Goal: Information Seeking & Learning: Understand process/instructions

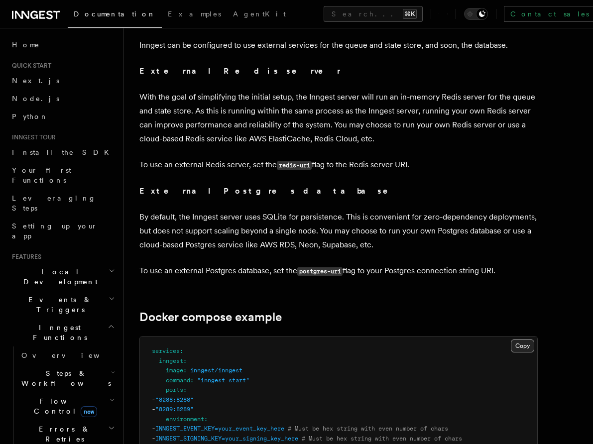
click at [525, 340] on button "Copy Copied" at bounding box center [522, 346] width 23 height 13
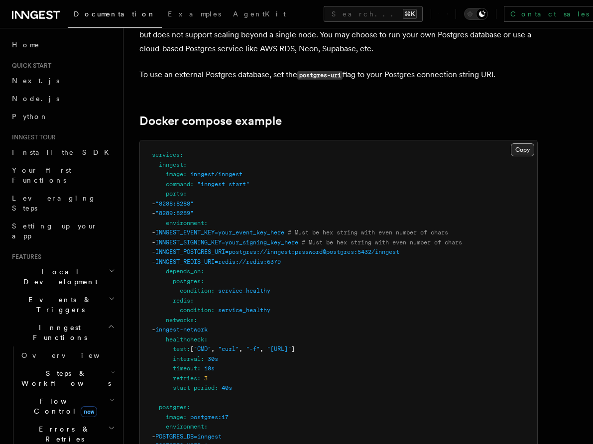
scroll to position [2605, 0]
click at [521, 143] on button "Copy Copied" at bounding box center [522, 149] width 23 height 13
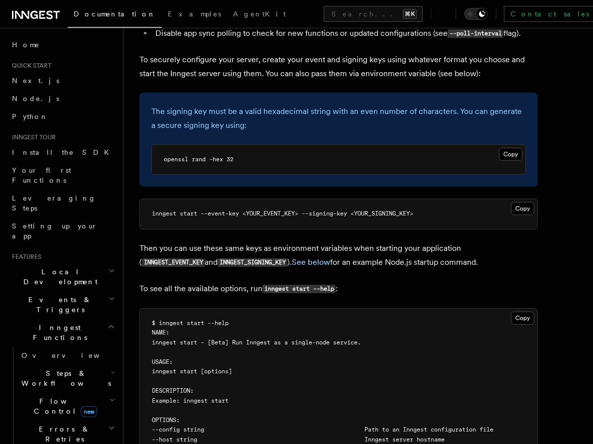
scroll to position [2015, 0]
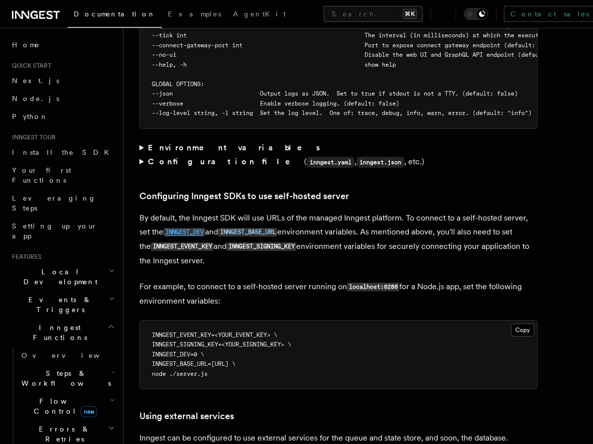
click at [198, 228] on code "INNGEST_DEV" at bounding box center [184, 232] width 42 height 8
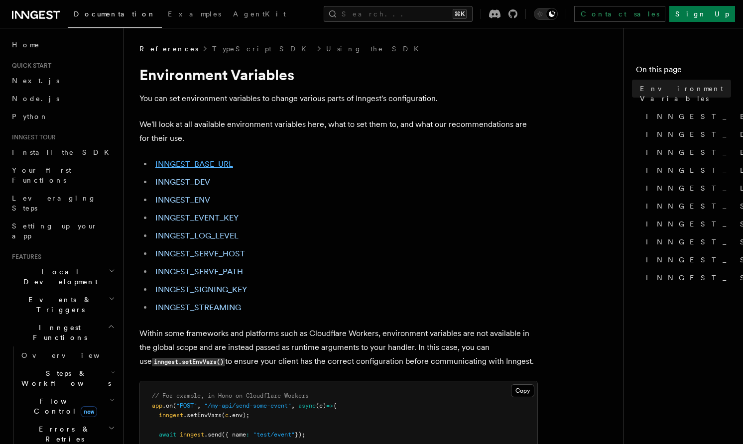
click at [200, 163] on link "INNGEST_BASE_URL" at bounding box center [194, 163] width 78 height 9
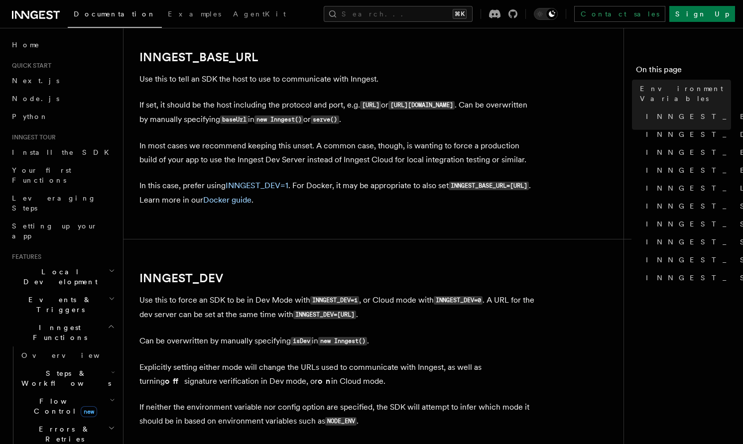
scroll to position [525, 0]
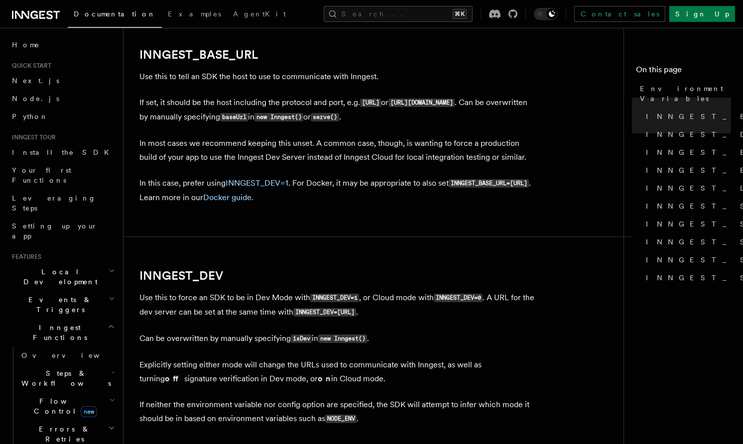
click at [449, 188] on code "INNGEST_BASE_URL=[URL]" at bounding box center [489, 183] width 80 height 8
copy code "INNGEST_BASE_URL"
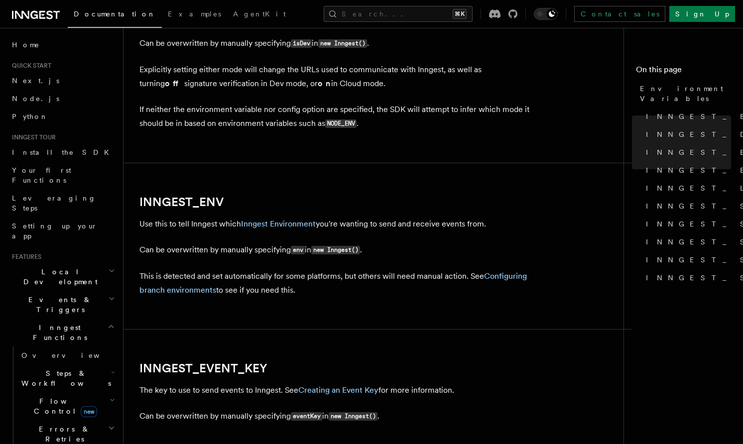
scroll to position [822, 0]
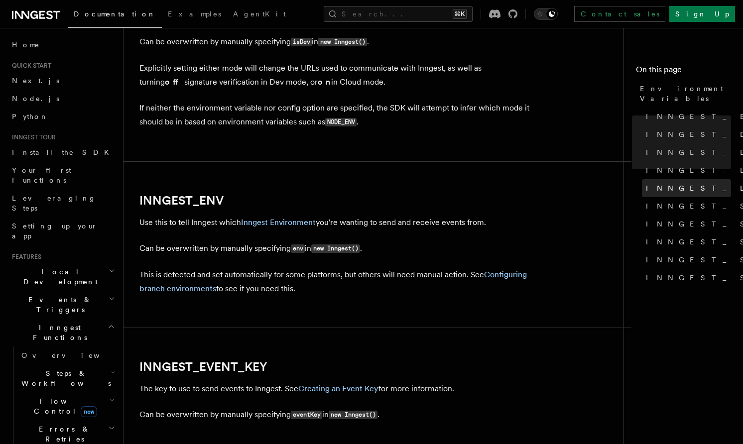
click at [593, 183] on span "INNGEST_LOG_LEVEL" at bounding box center [745, 188] width 199 height 10
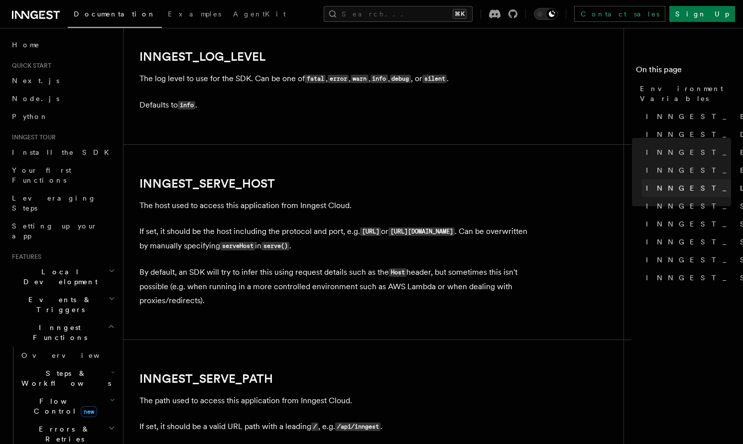
scroll to position [1263, 0]
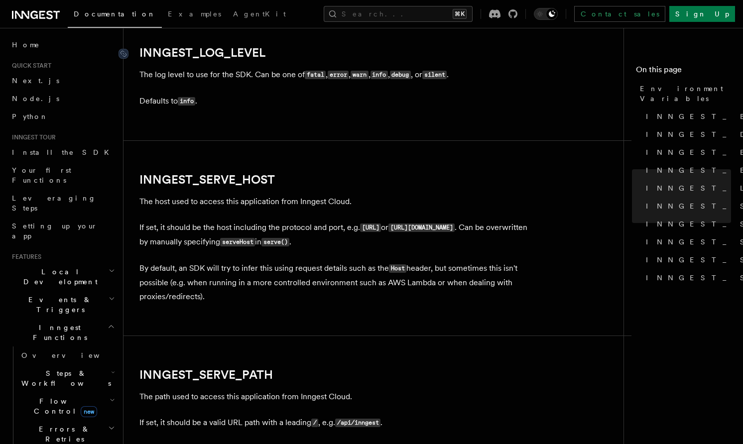
click at [229, 59] on link "INNGEST_LOG_LEVEL" at bounding box center [202, 53] width 126 height 14
drag, startPoint x: 276, startPoint y: 56, endPoint x: 132, endPoint y: 55, distance: 143.9
click at [139, 55] on h2 "INNGEST_LOG_LEVEL" at bounding box center [338, 53] width 398 height 14
copy link "INNGEST_LOG_LEVEL"
click at [533, 279] on p "By default, an SDK will try to infer this using request details such as the Hos…" at bounding box center [338, 282] width 398 height 42
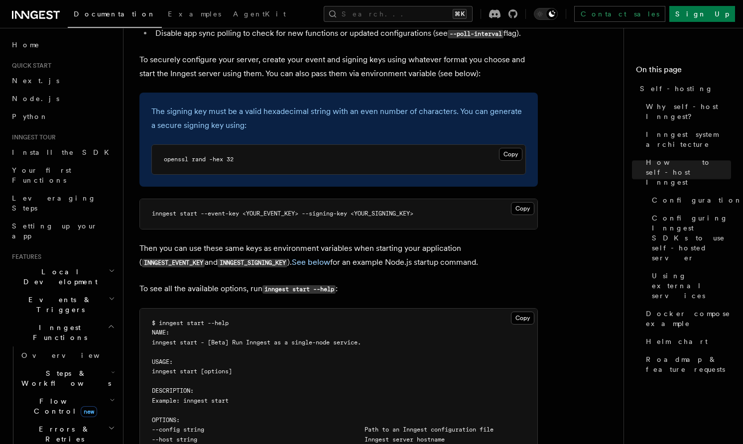
scroll to position [1482, 0]
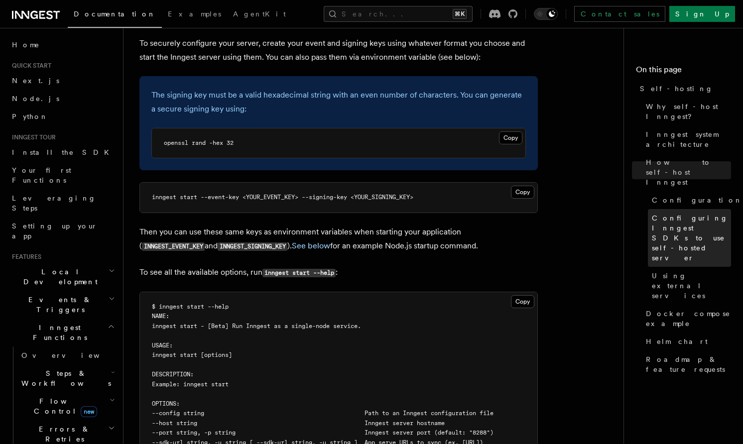
click at [593, 213] on span "Configuring Inngest SDKs to use self-hosted server" at bounding box center [691, 238] width 79 height 50
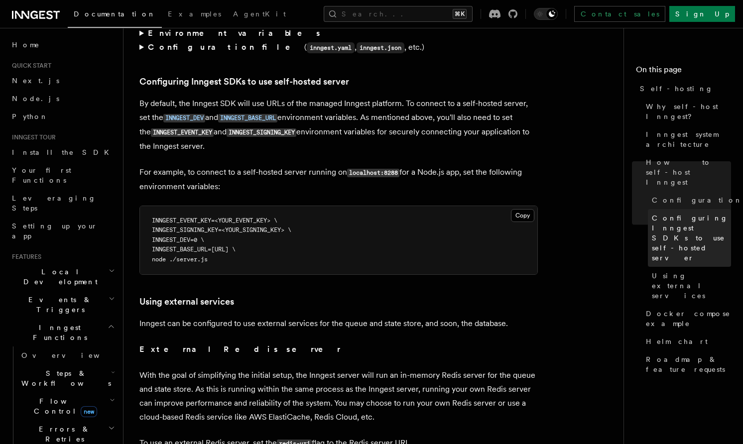
scroll to position [2131, 0]
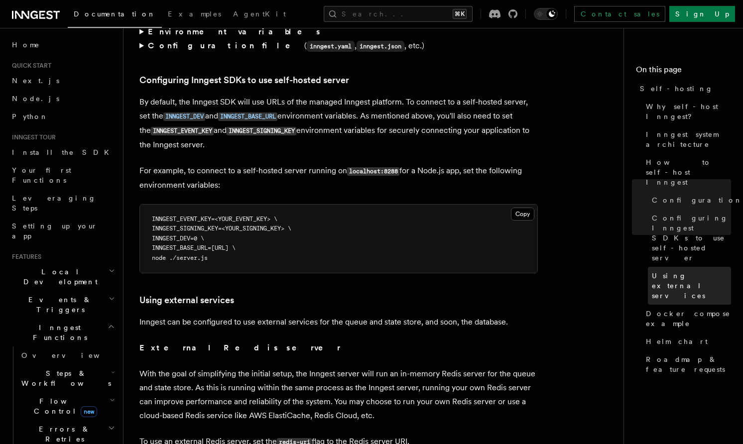
click at [593, 271] on span "Using external services" at bounding box center [691, 286] width 79 height 30
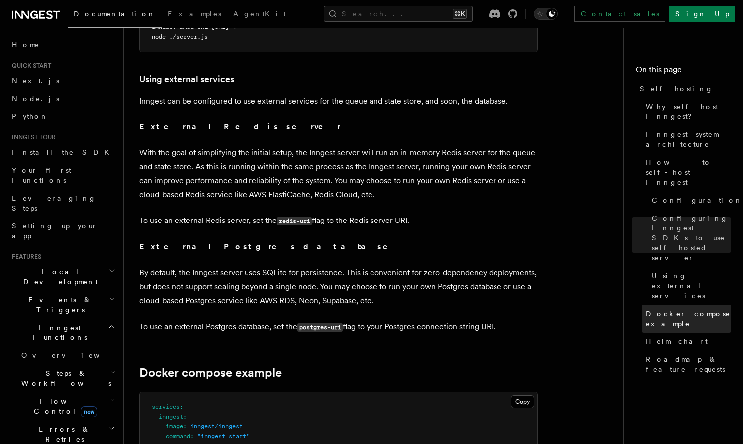
click at [593, 309] on span "Docker compose example" at bounding box center [688, 319] width 85 height 20
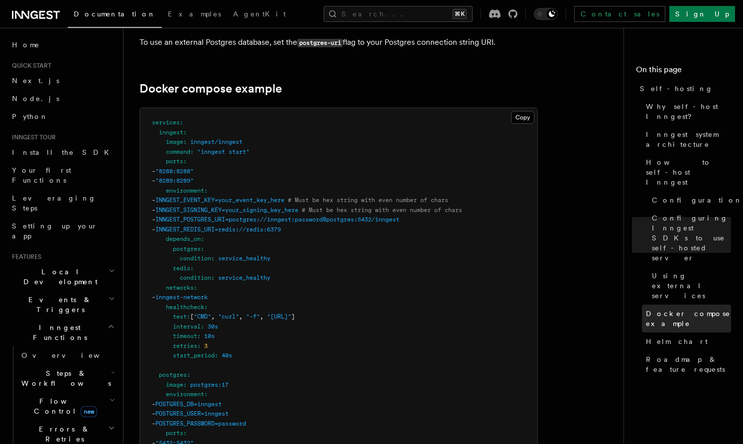
scroll to position [2647, 0]
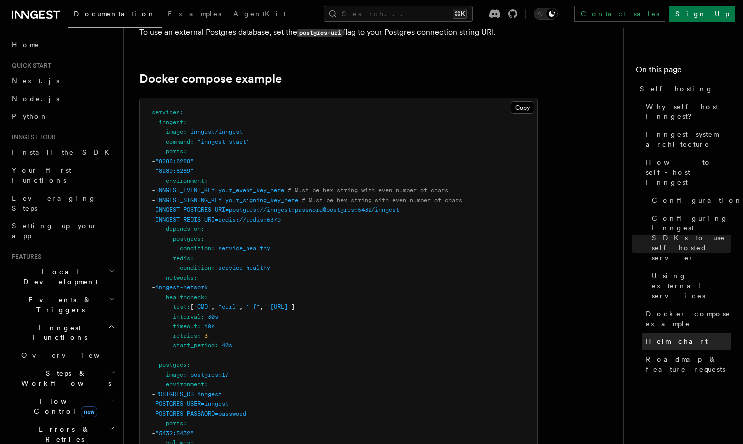
click at [593, 333] on link "Helm chart" at bounding box center [686, 342] width 89 height 18
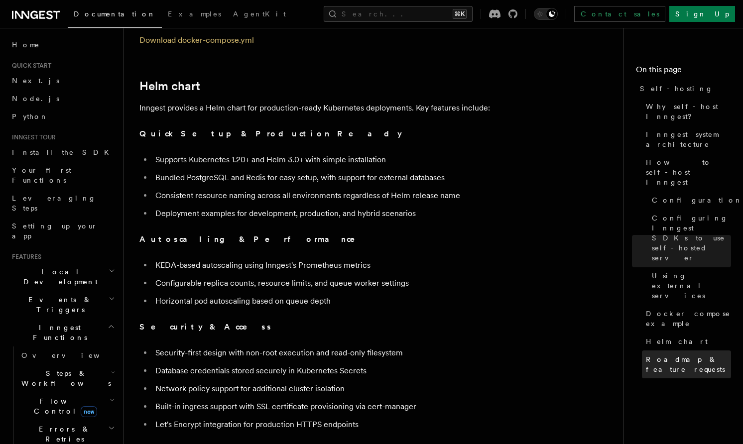
scroll to position [3392, 0]
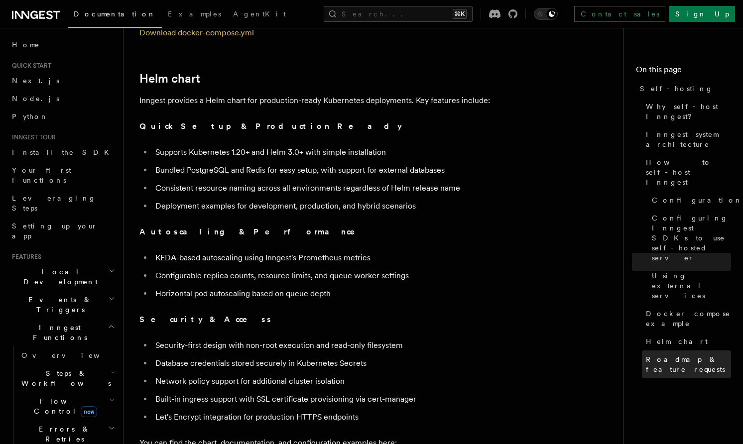
click at [593, 355] on span "Roadmap & feature requests" at bounding box center [688, 365] width 85 height 20
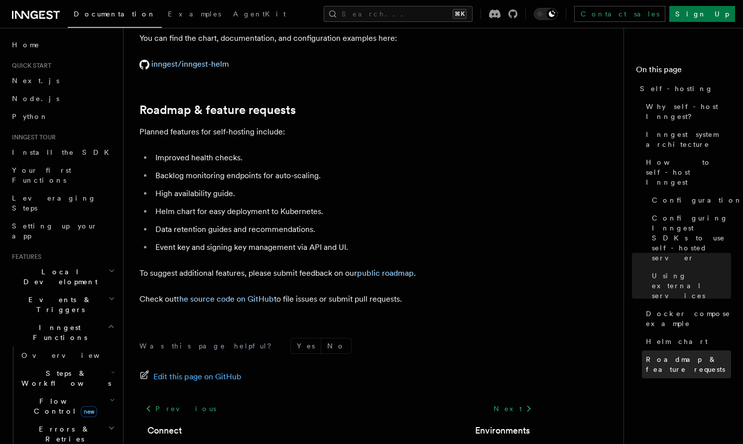
scroll to position [3829, 0]
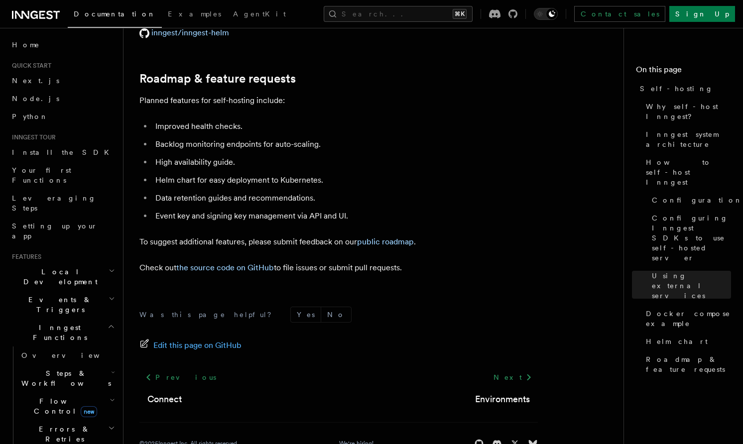
click at [525, 287] on div "Was this page helpful? Yes No Edit this page on GitHub Previous Connect Next En…" at bounding box center [338, 380] width 398 height 186
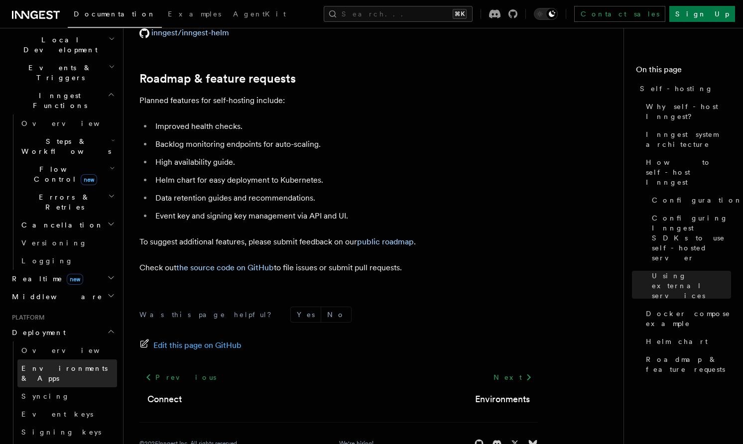
scroll to position [235, 0]
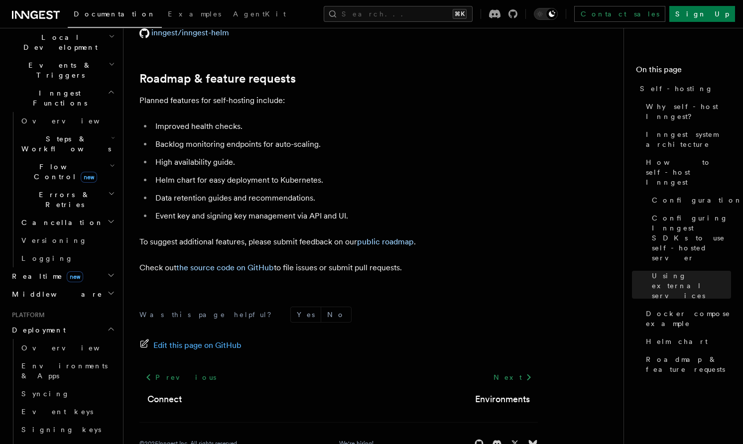
click at [259, 155] on li "High availability guide." at bounding box center [344, 162] width 385 height 14
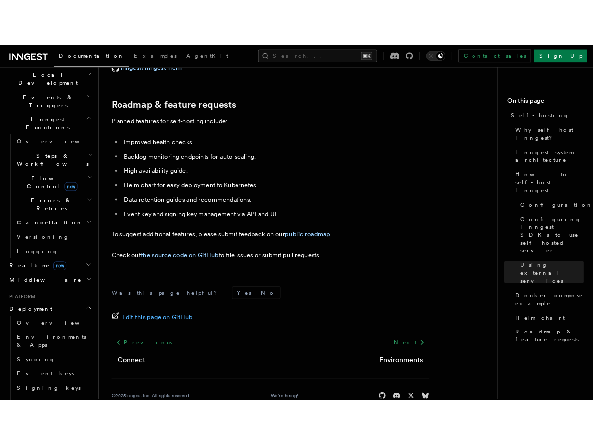
scroll to position [1153, 0]
